Goal: Information Seeking & Learning: Learn about a topic

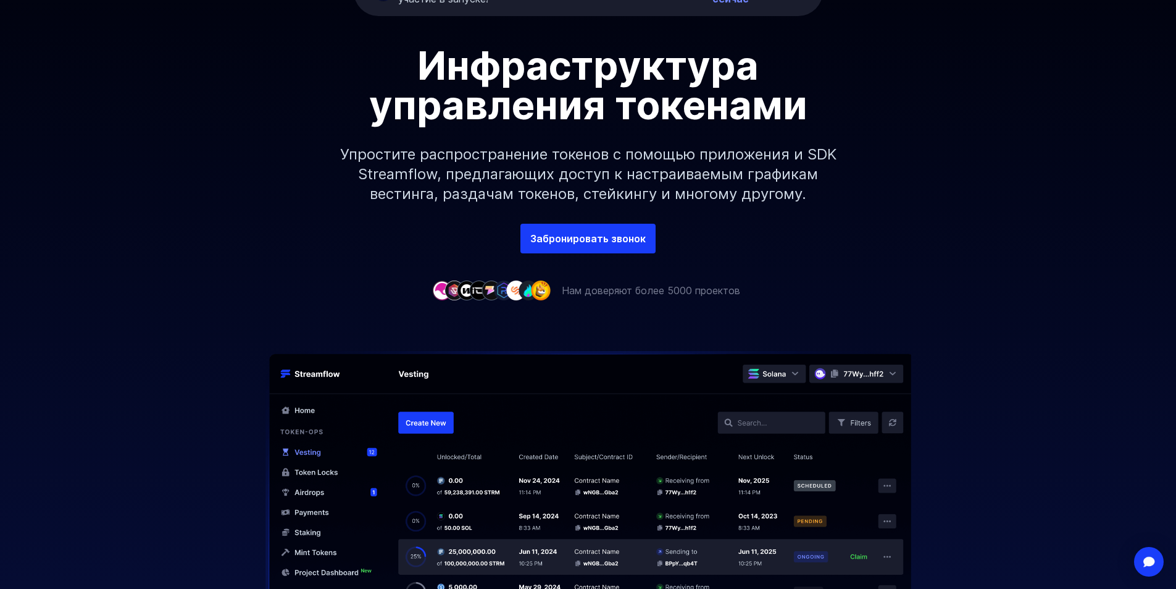
scroll to position [124, 0]
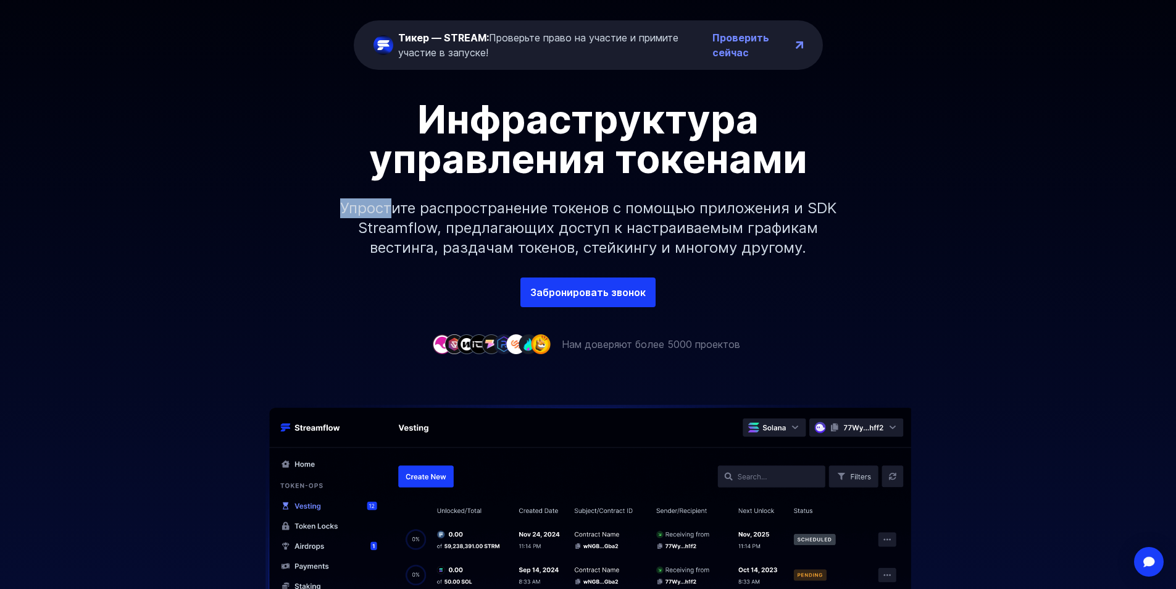
drag, startPoint x: 339, startPoint y: 210, endPoint x: 392, endPoint y: 214, distance: 53.2
click at [392, 214] on font "Упростите распространение токенов с помощью приложения и SDK Streamflow, предла…" at bounding box center [588, 227] width 497 height 57
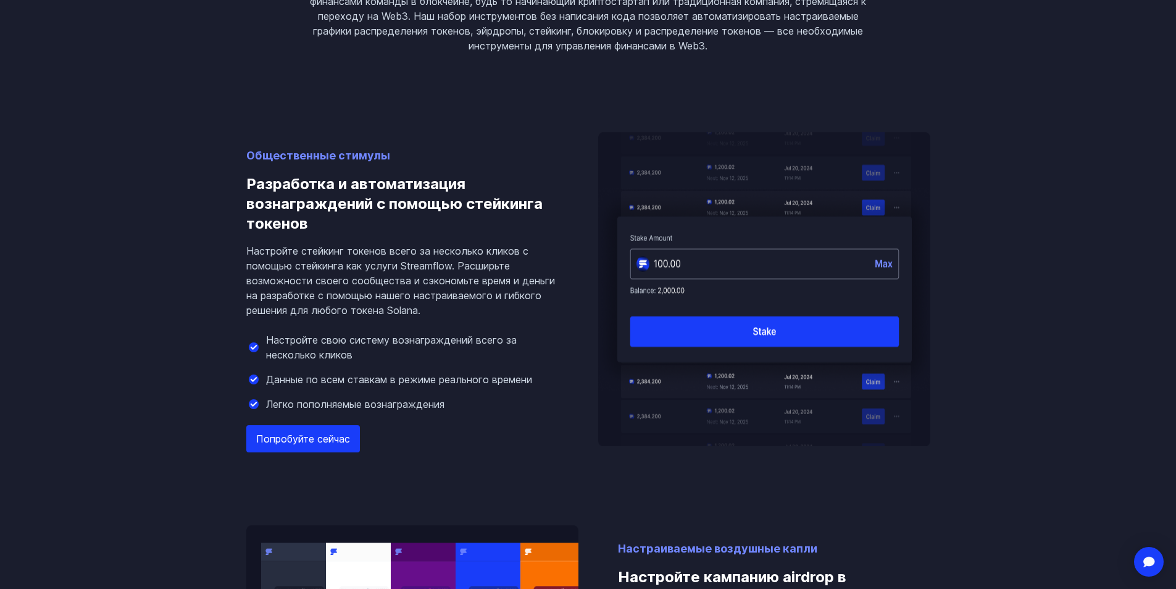
scroll to position [1112, 0]
drag, startPoint x: 261, startPoint y: 203, endPoint x: 308, endPoint y: 203, distance: 46.9
click at [305, 203] on font "Разработка и автоматизация вознаграждений с помощью стейкинга токенов" at bounding box center [394, 203] width 296 height 57
click at [308, 203] on font "Разработка и автоматизация вознаграждений с помощью стейкинга токенов" at bounding box center [394, 203] width 296 height 57
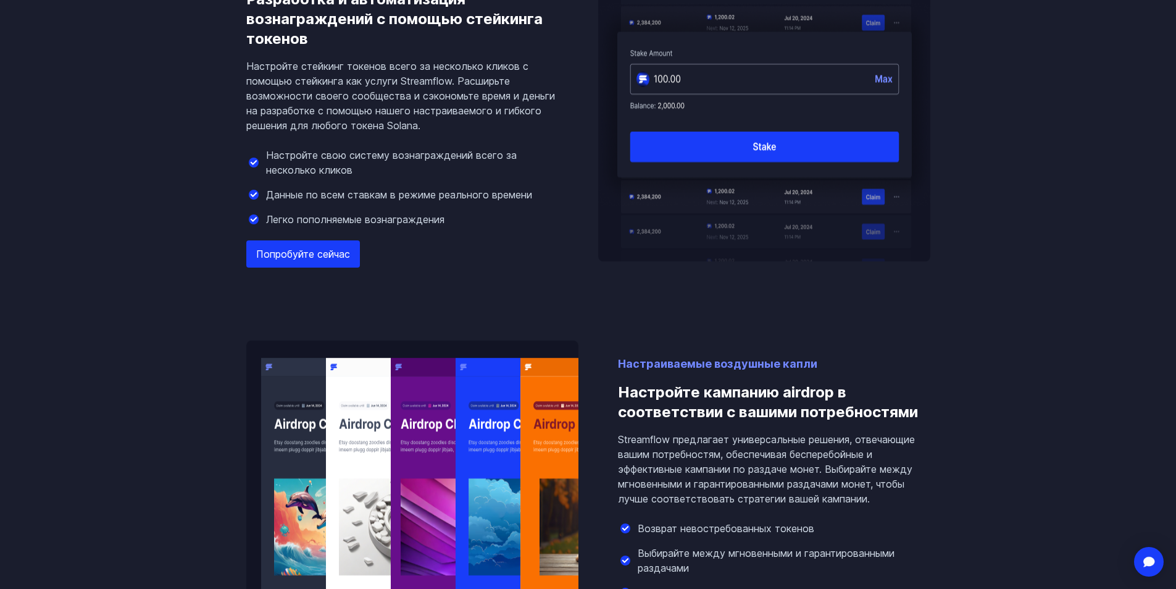
scroll to position [1544, 0]
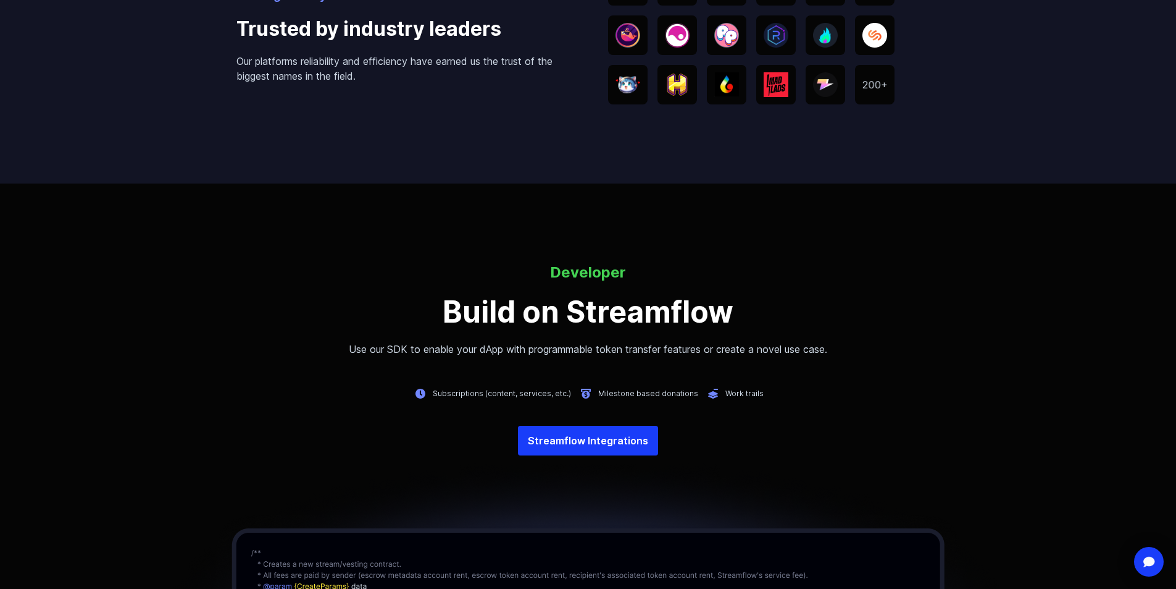
scroll to position [2408, 0]
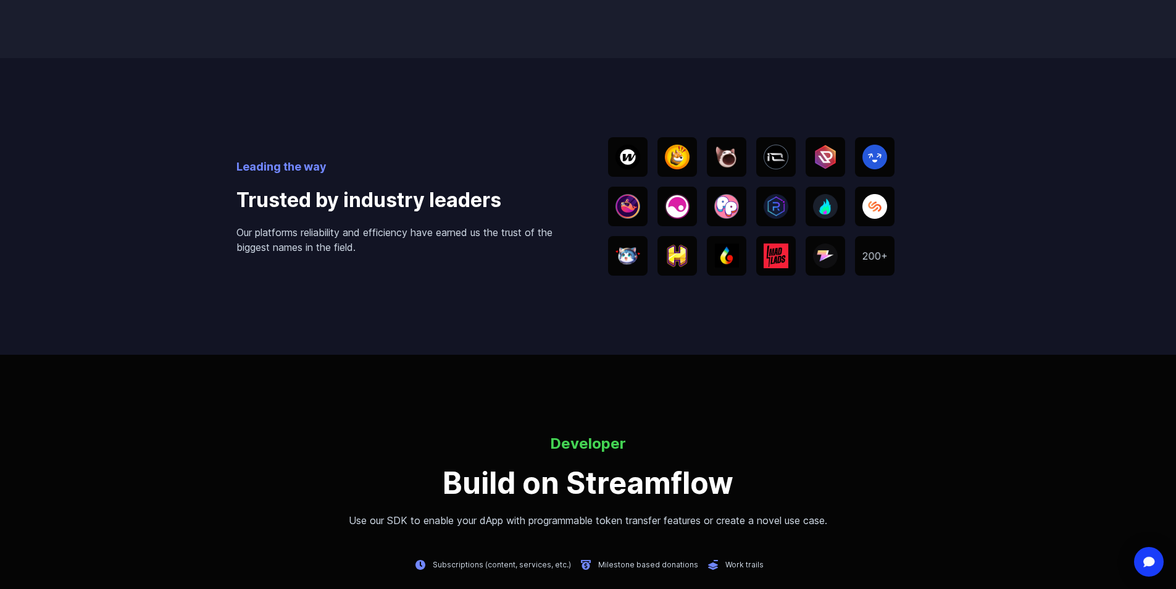
click at [519, 144] on div "Leading the way Trusted by industry leaders Our platforms reliability and effic…" at bounding box center [589, 206] width 704 height 296
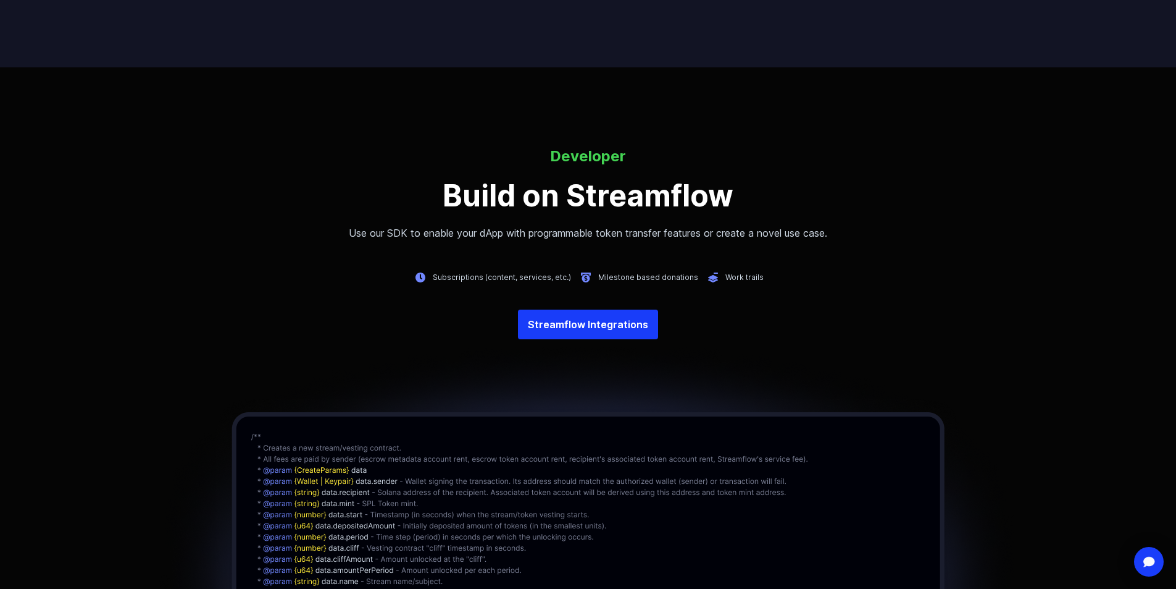
scroll to position [2717, 0]
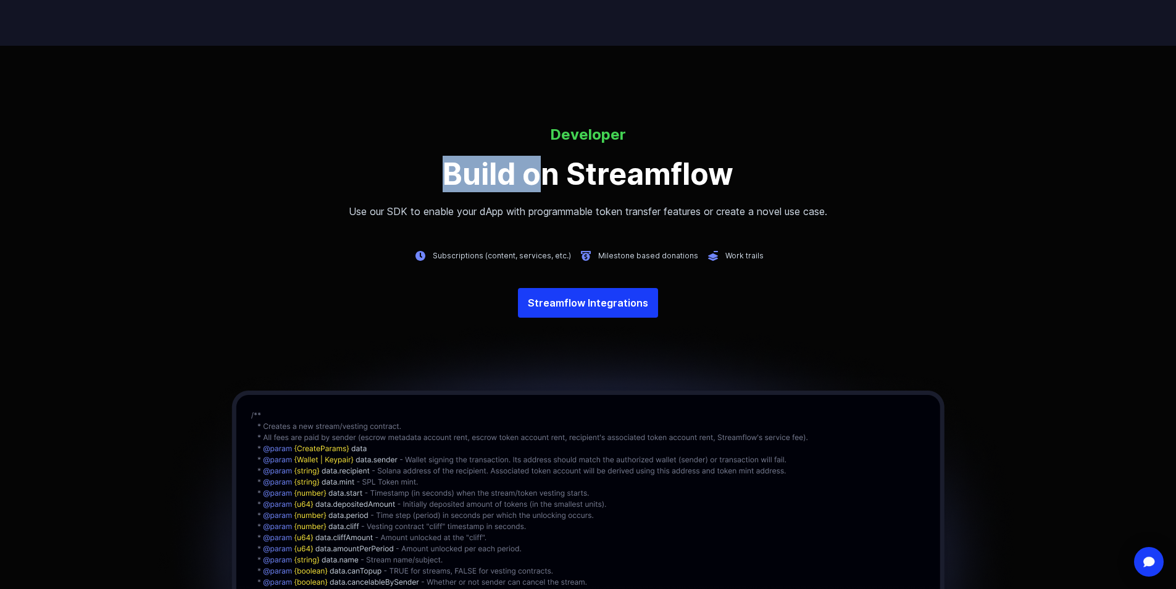
drag, startPoint x: 458, startPoint y: 169, endPoint x: 562, endPoint y: 174, distance: 103.8
click at [557, 173] on h3 "Build on Streamflow" at bounding box center [588, 174] width 1176 height 30
click at [563, 174] on h3 "Build on Streamflow" at bounding box center [588, 174] width 1176 height 30
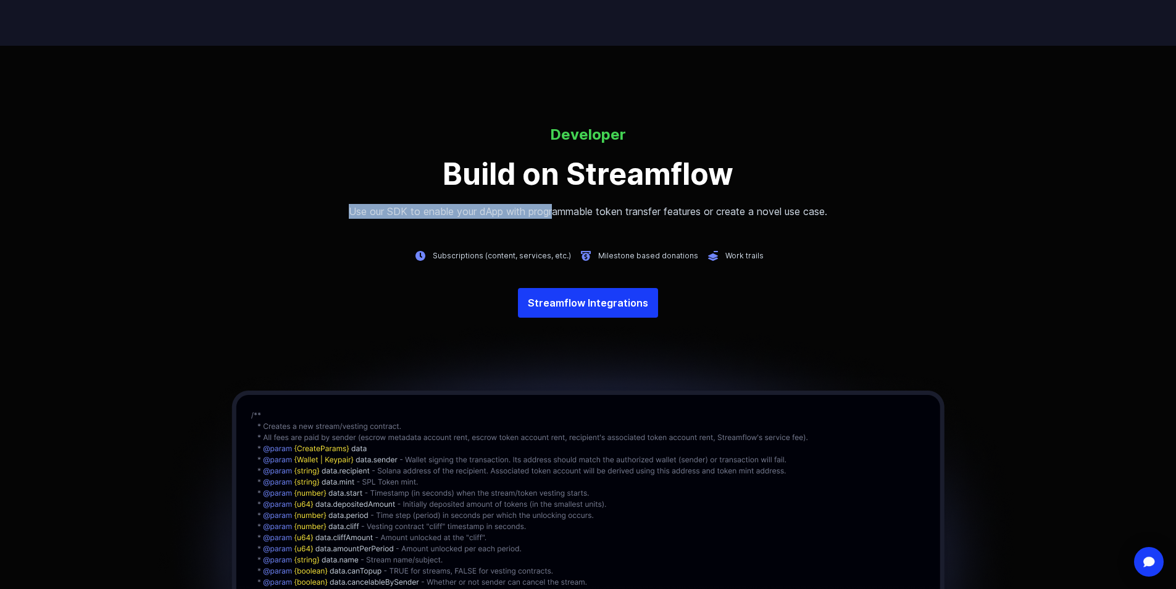
drag, startPoint x: 333, startPoint y: 209, endPoint x: 554, endPoint y: 212, distance: 220.5
click at [554, 212] on p "Use our SDK to enable your dApp with programmable token transfer features or cr…" at bounding box center [588, 211] width 1176 height 15
click at [556, 213] on p "Use our SDK to enable your dApp with programmable token transfer features or cr…" at bounding box center [588, 211] width 1176 height 15
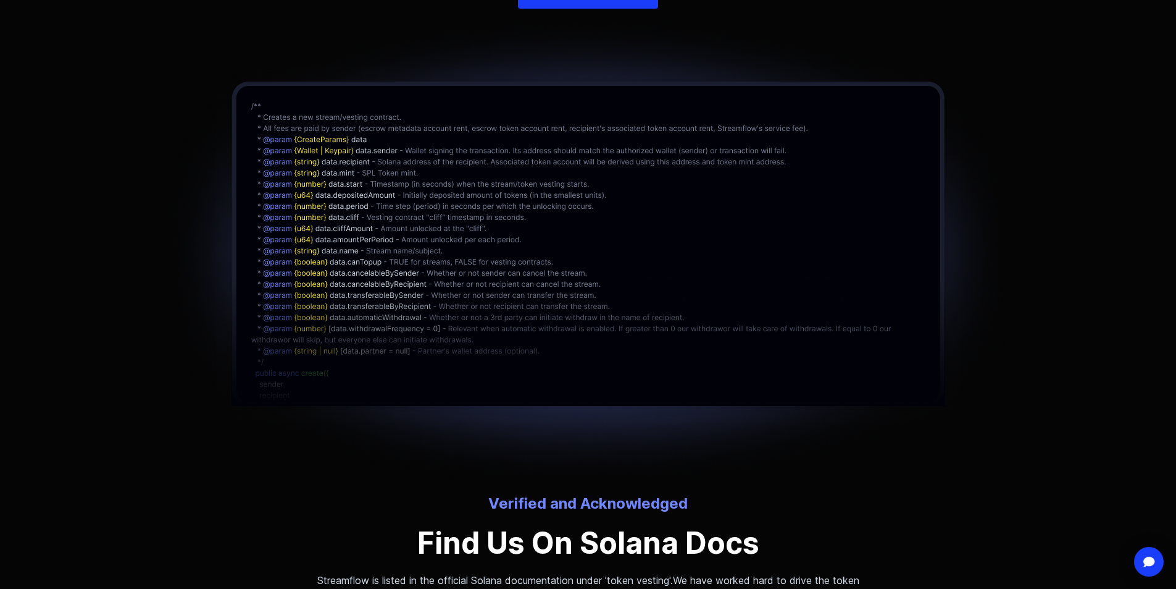
click at [280, 206] on img at bounding box center [588, 251] width 878 height 485
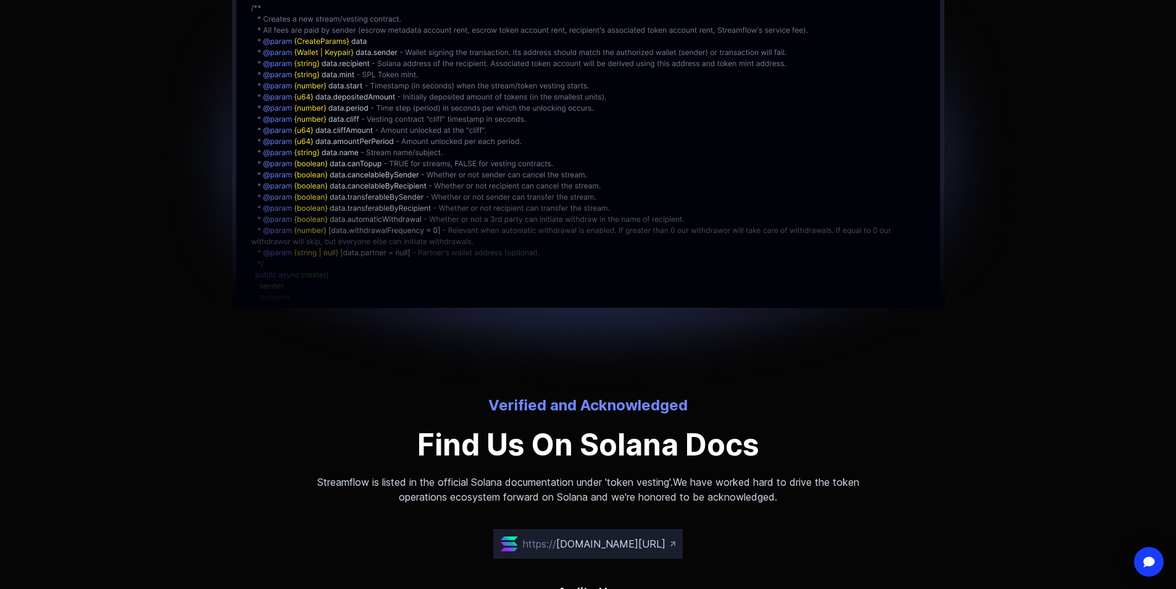
scroll to position [3335, 0]
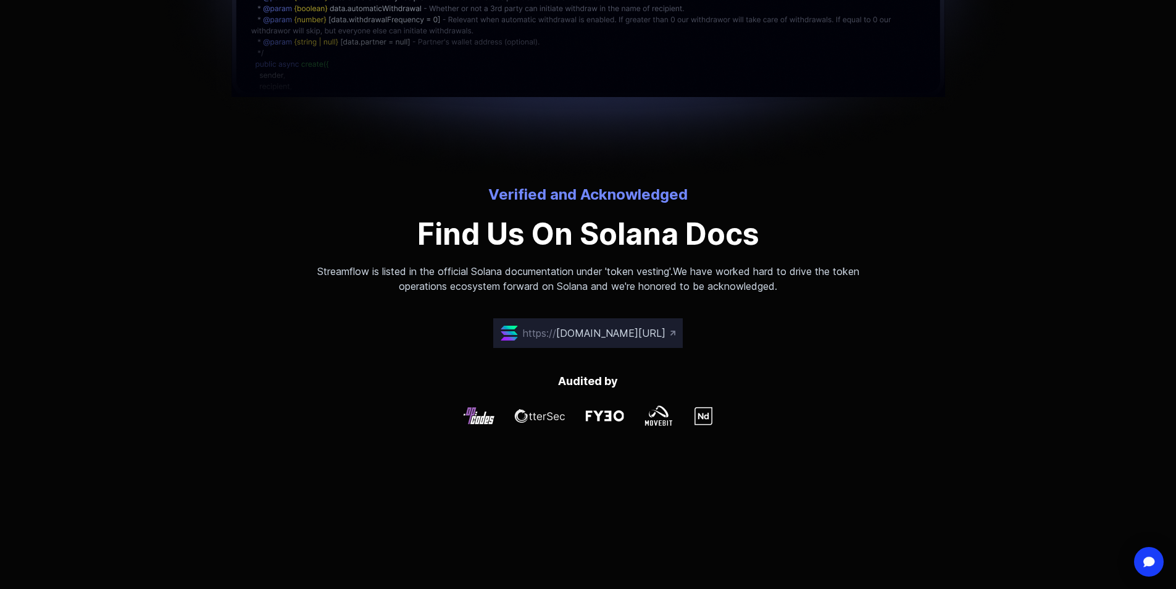
click at [446, 232] on p "Find Us On Solana Docs" at bounding box center [588, 234] width 573 height 30
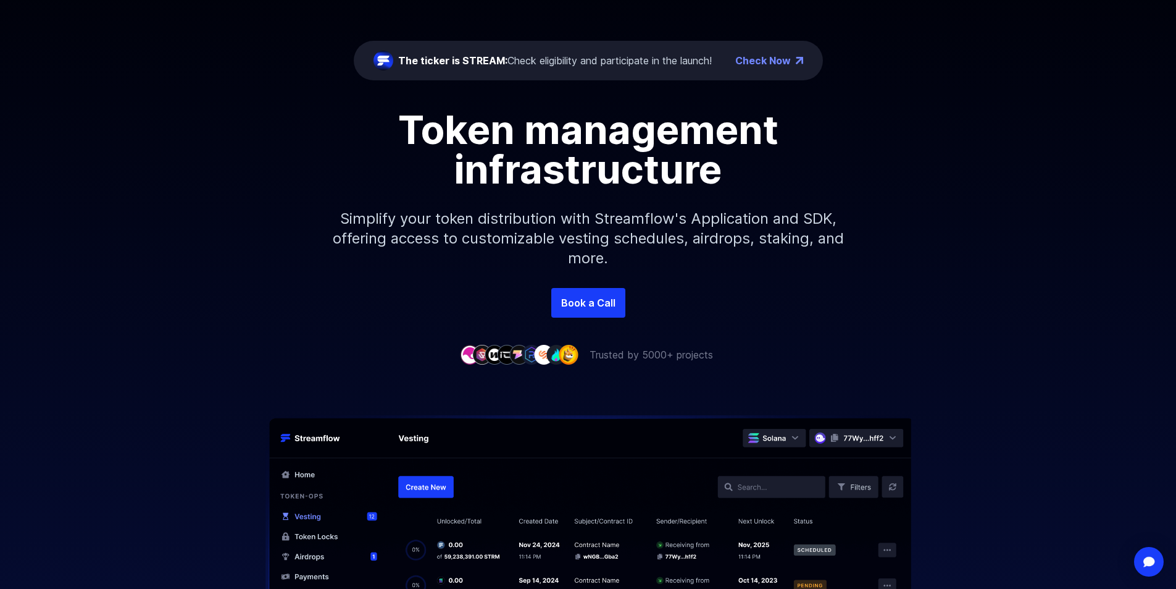
scroll to position [0, 0]
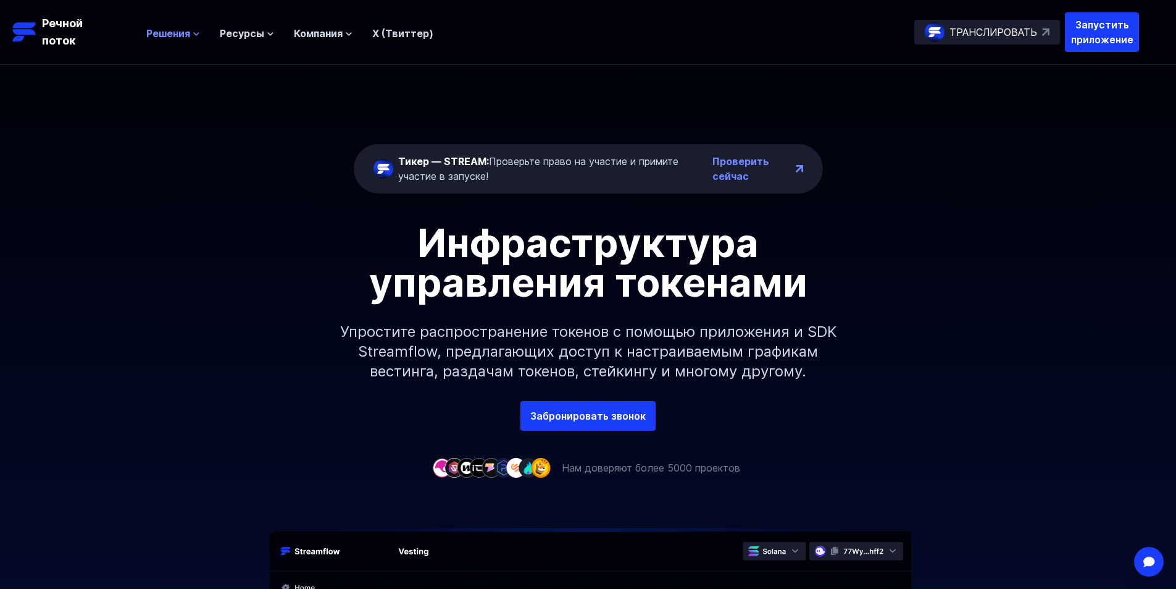
click at [159, 36] on font "Решения" at bounding box center [168, 33] width 44 height 12
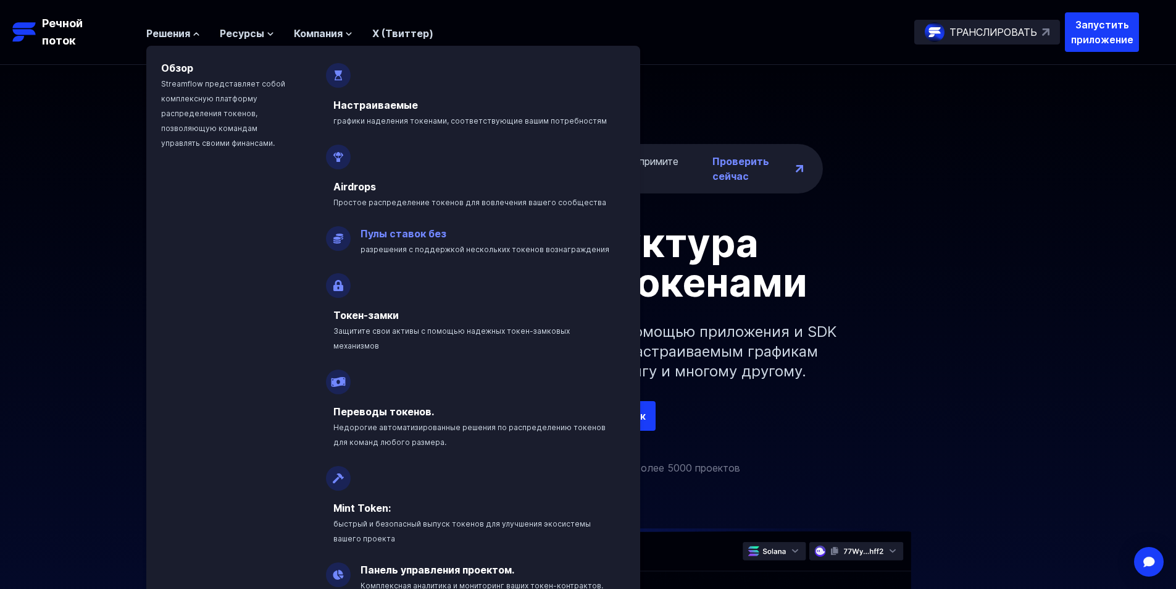
click at [379, 235] on font "Пулы ставок без" at bounding box center [404, 233] width 86 height 12
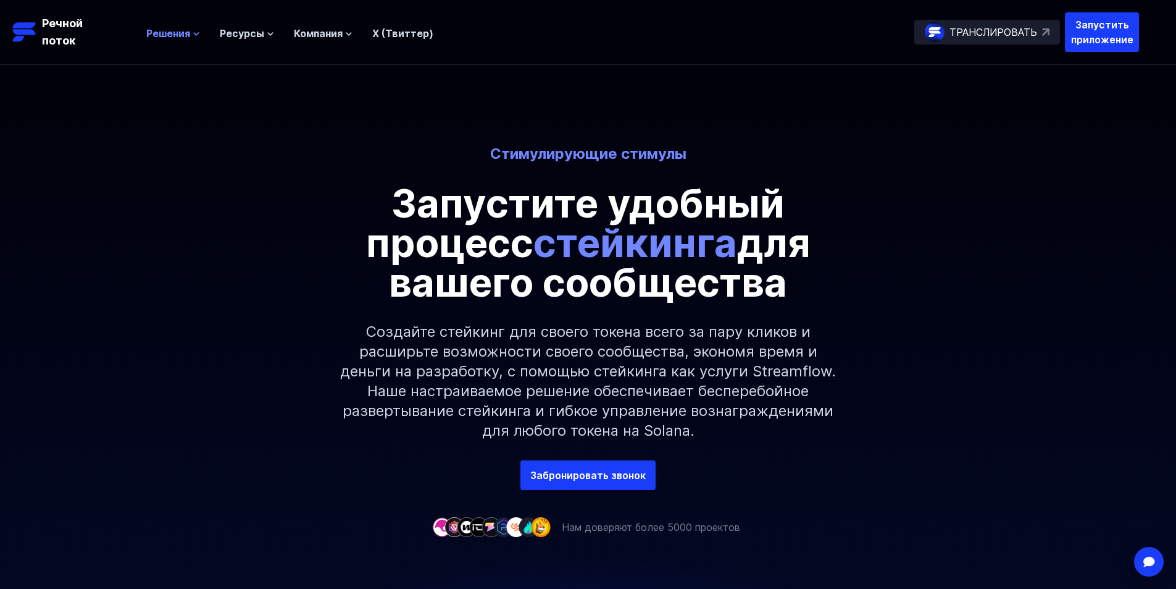
click at [163, 34] on font "Решения" at bounding box center [168, 33] width 44 height 12
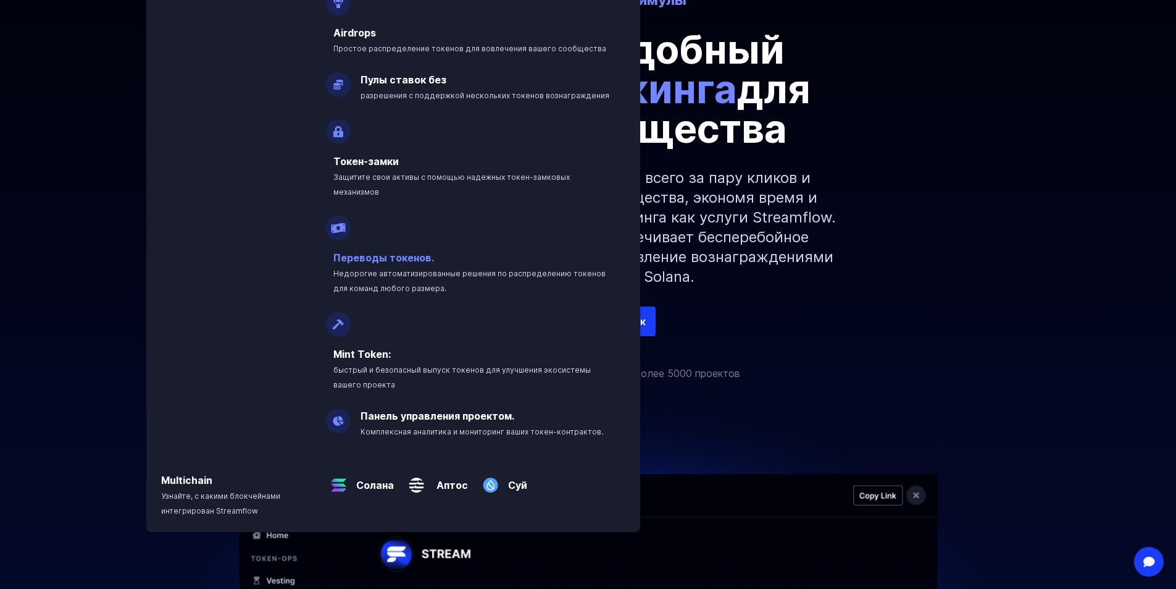
scroll to position [185, 0]
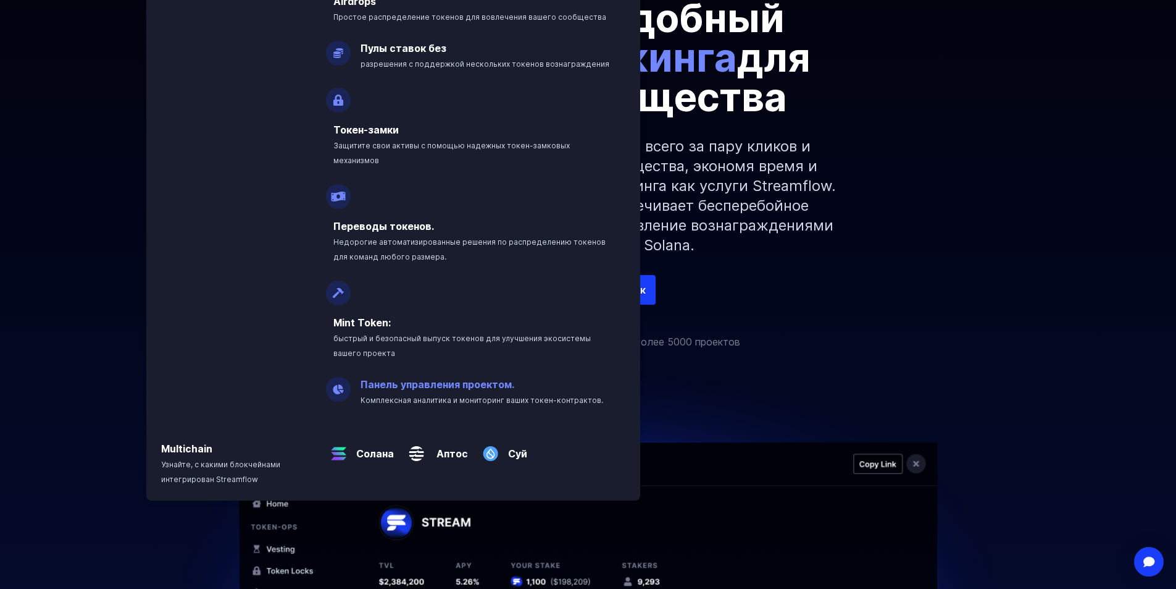
click at [383, 378] on font "Панель управления проектом." at bounding box center [438, 384] width 154 height 12
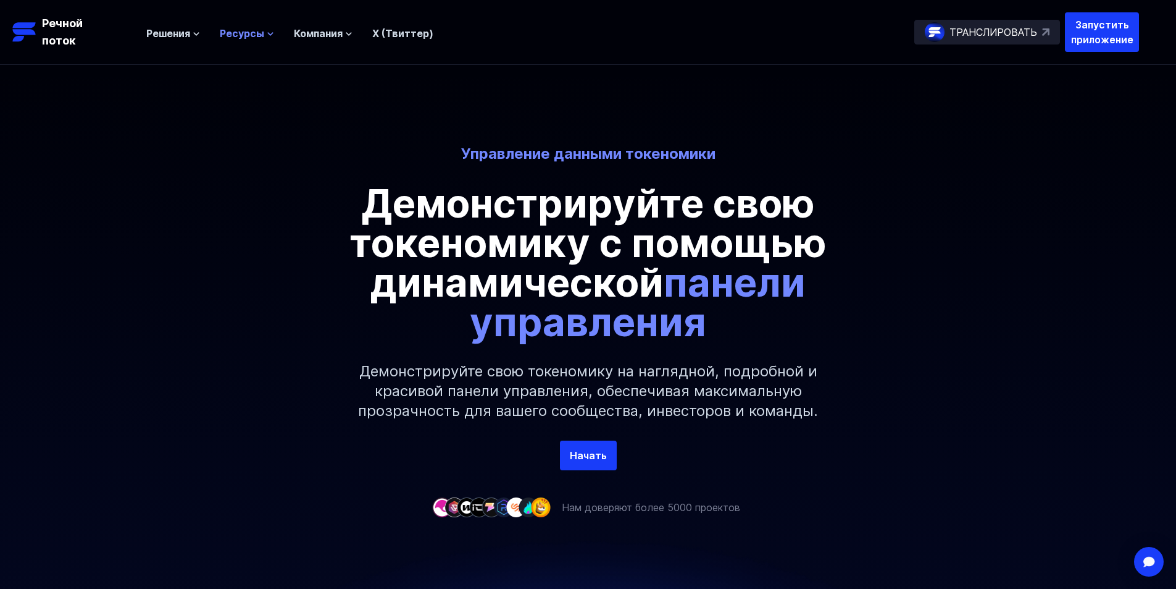
click at [239, 32] on font "Ресурсы" at bounding box center [242, 33] width 44 height 12
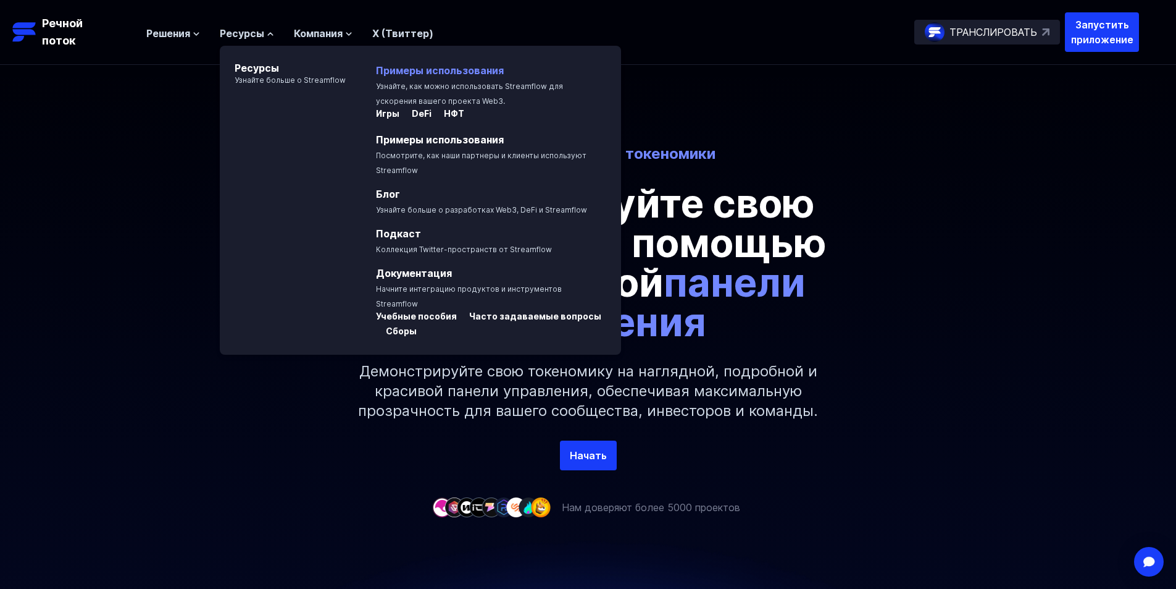
click at [388, 71] on font "Примеры использования" at bounding box center [440, 70] width 128 height 12
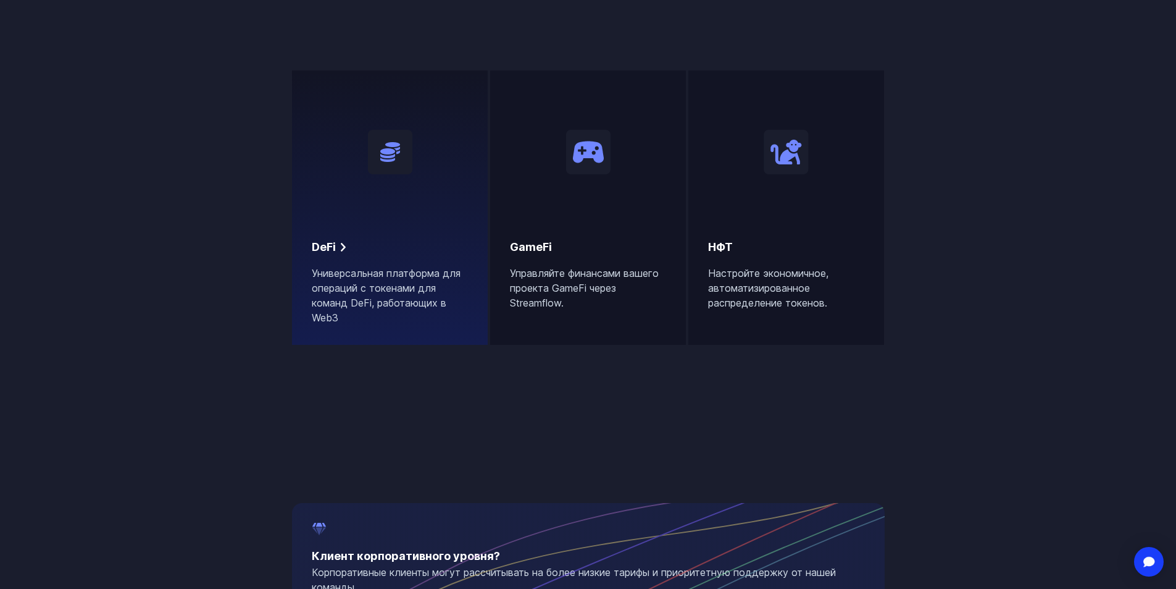
scroll to position [803, 0]
